Goal: Task Accomplishment & Management: Use online tool/utility

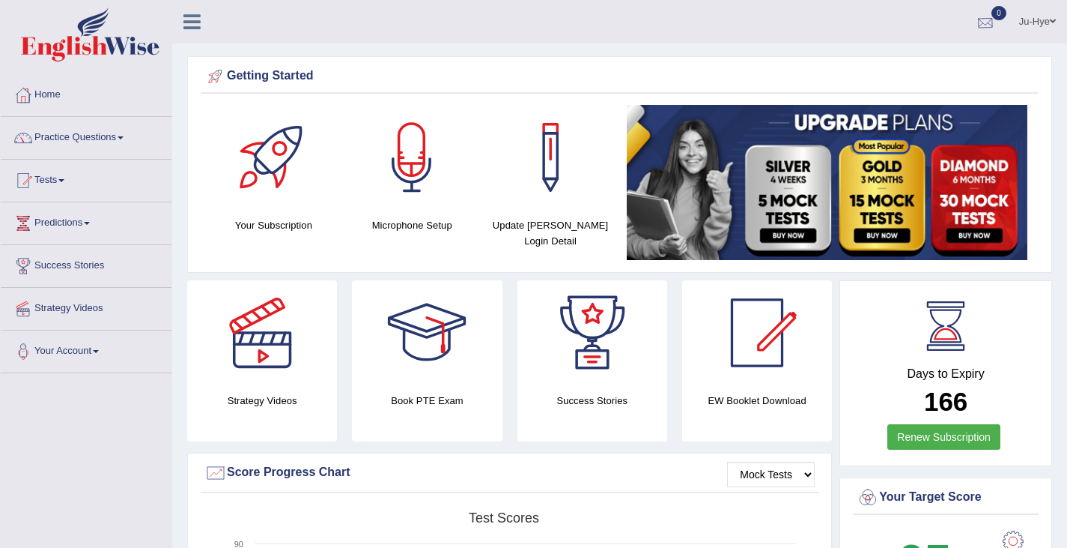
click at [985, 19] on div at bounding box center [985, 22] width 22 height 22
click at [630, 59] on div "Getting Started Your Subscription Microphone Setup Update Pearson Login Detail ×" at bounding box center [619, 164] width 865 height 216
click at [56, 177] on link "Tests" at bounding box center [86, 178] width 171 height 37
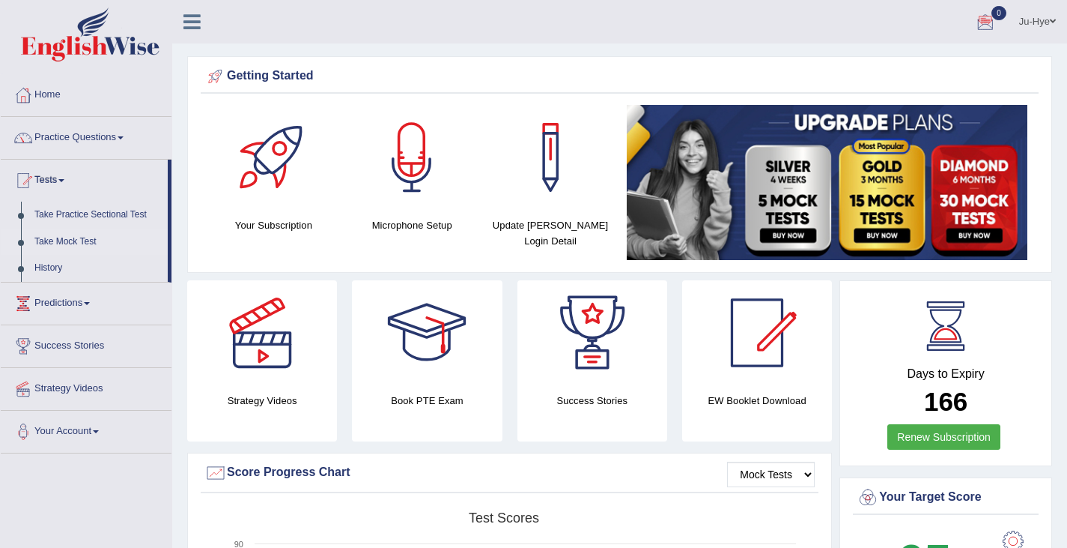
click at [79, 241] on link "Take Mock Test" at bounding box center [98, 241] width 140 height 27
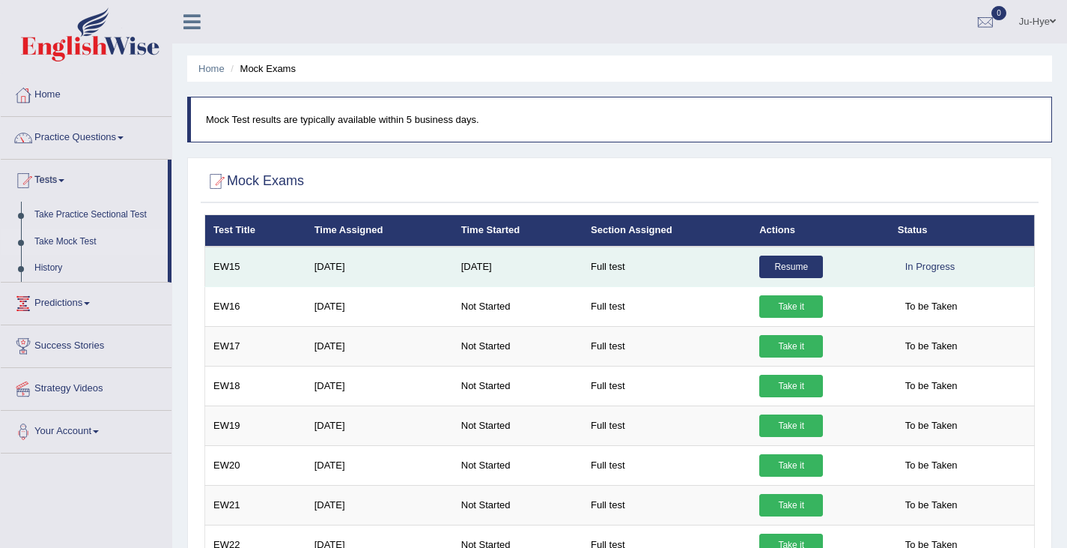
click at [784, 264] on link "Resume" at bounding box center [792, 266] width 64 height 22
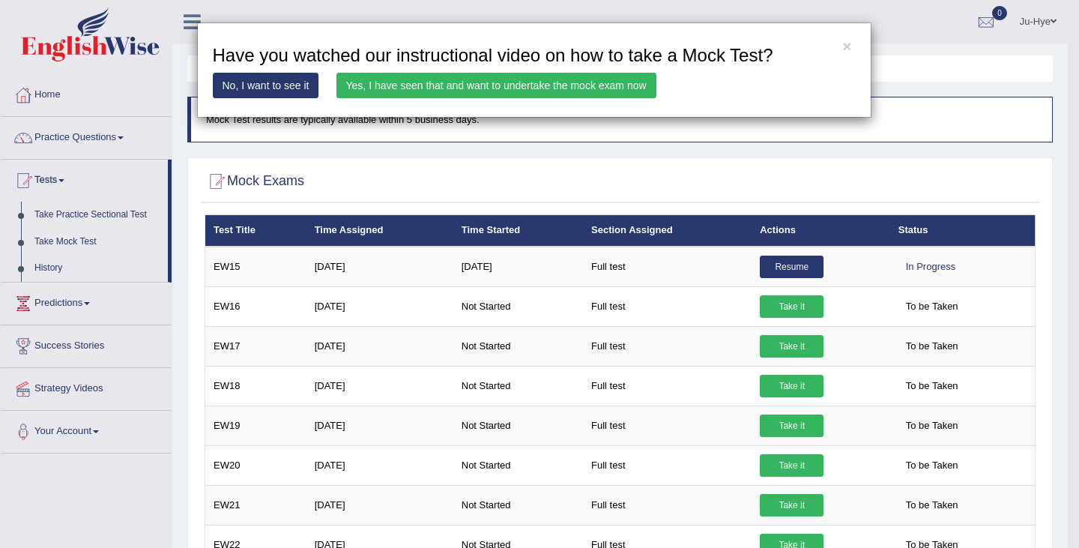
click at [478, 78] on link "Yes, I have seen that and want to undertake the mock exam now" at bounding box center [496, 85] width 320 height 25
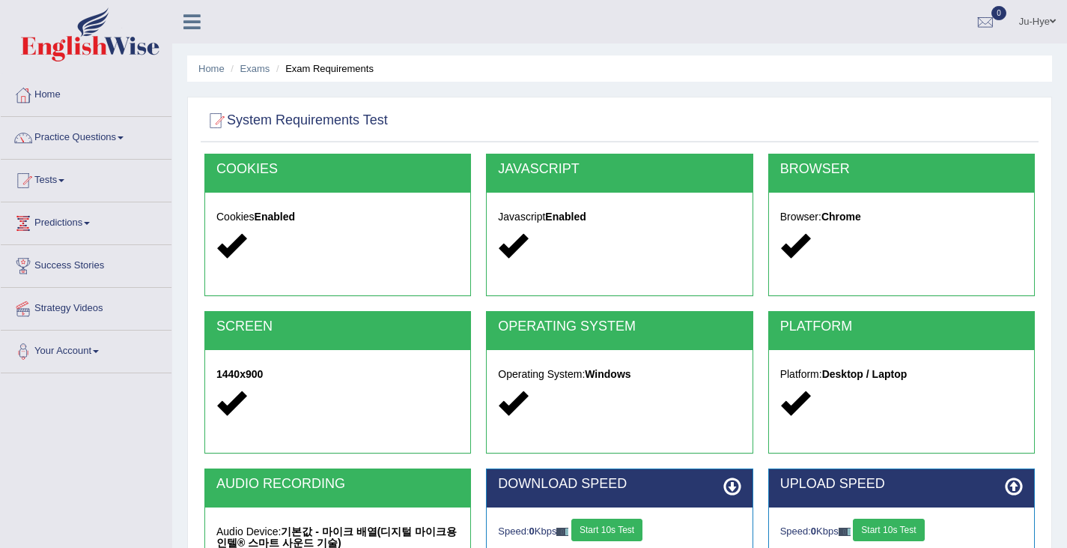
scroll to position [239, 0]
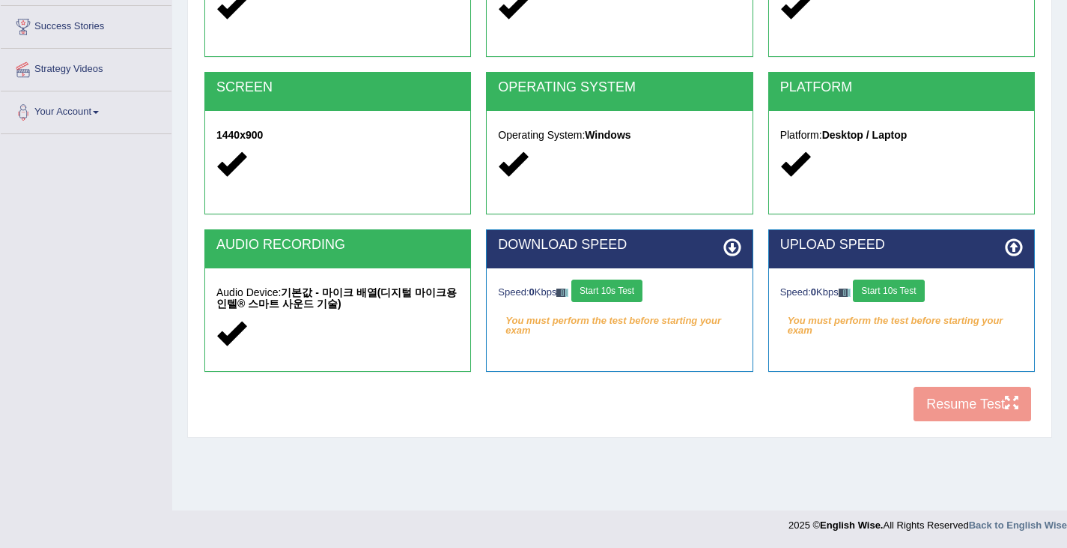
click at [592, 289] on button "Start 10s Test" at bounding box center [607, 290] width 71 height 22
click at [892, 288] on button "Start 10s Test" at bounding box center [888, 290] width 71 height 22
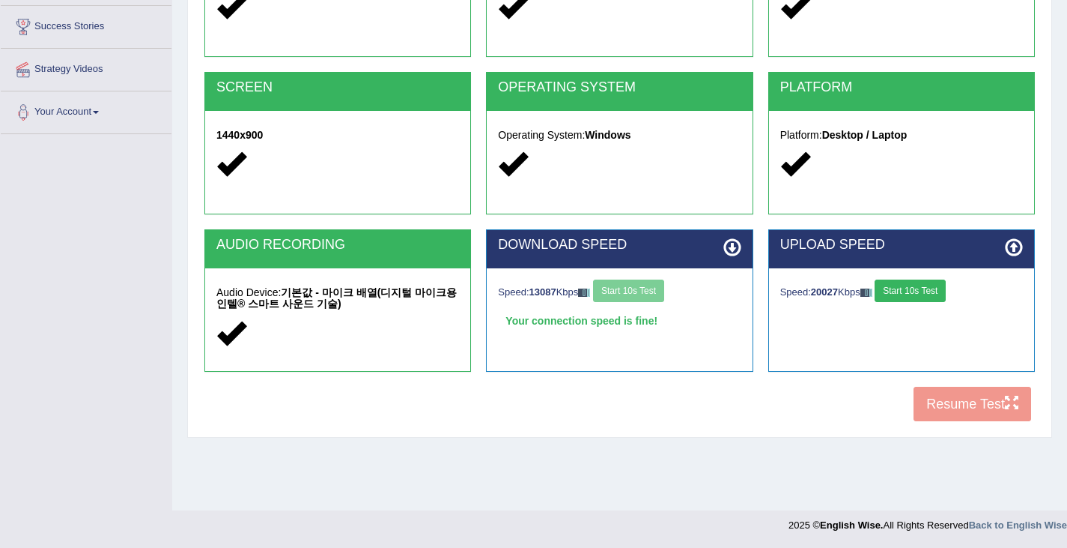
click at [949, 410] on div "COOKIES Cookies Enabled JAVASCRIPT Javascript Enabled BROWSER Browser: Chrome S…" at bounding box center [620, 172] width 838 height 515
click at [949, 408] on div "COOKIES Cookies Enabled JAVASCRIPT Javascript Enabled BROWSER Browser: Chrome S…" at bounding box center [620, 172] width 838 height 515
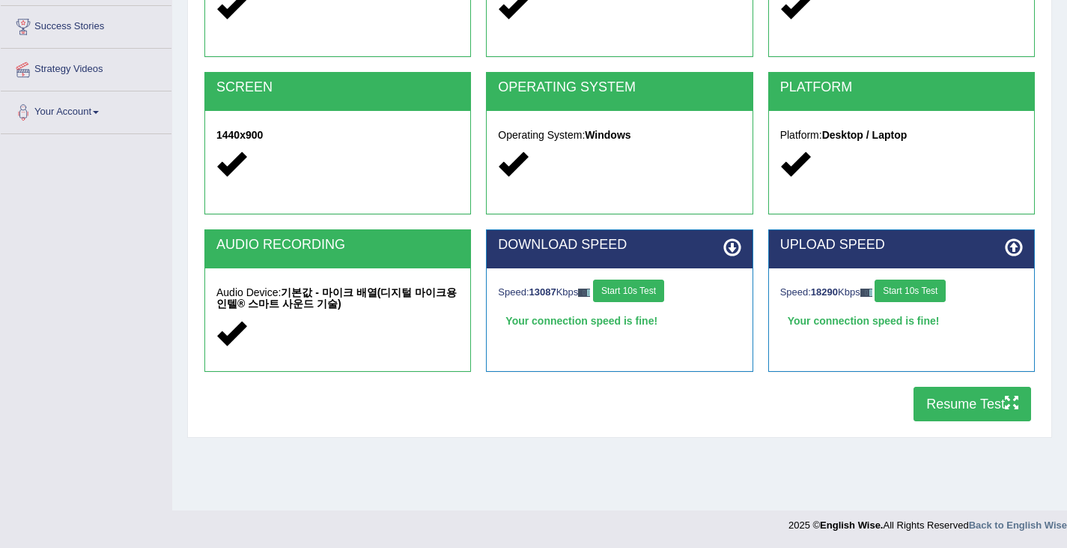
click at [949, 408] on button "Resume Test" at bounding box center [973, 403] width 118 height 34
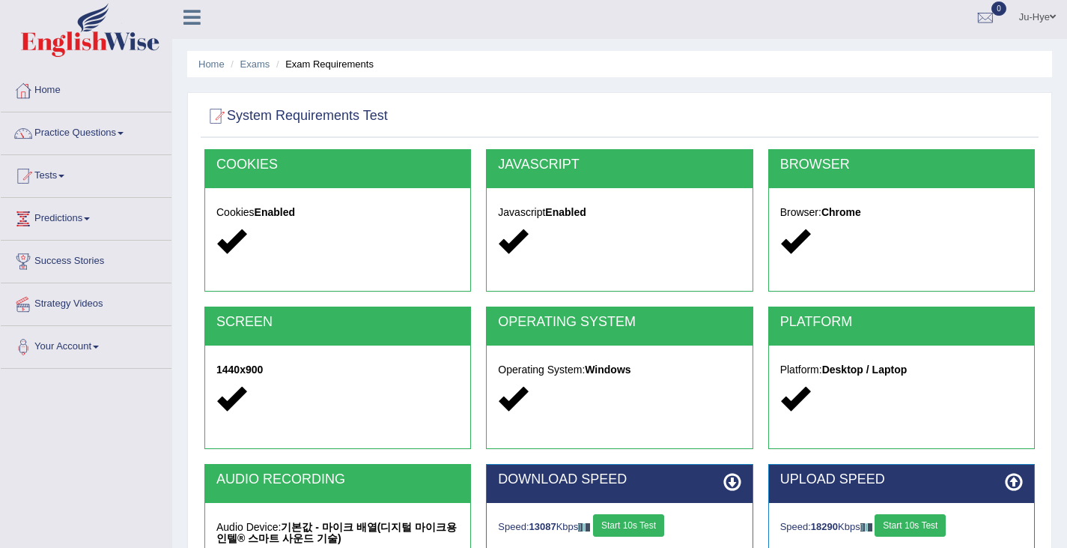
scroll to position [0, 0]
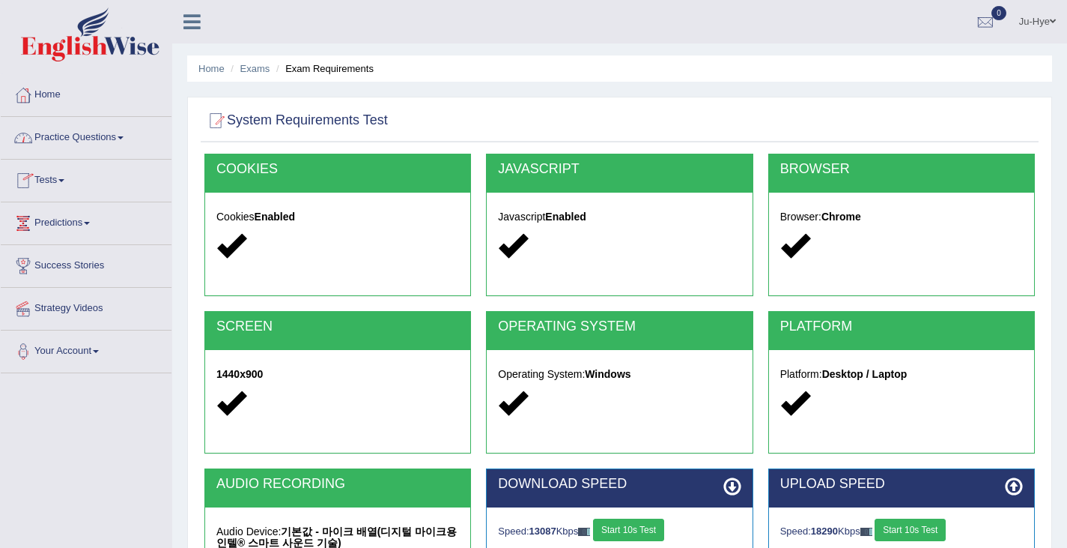
click at [201, 12] on link at bounding box center [192, 20] width 40 height 22
